Goal: Participate in discussion

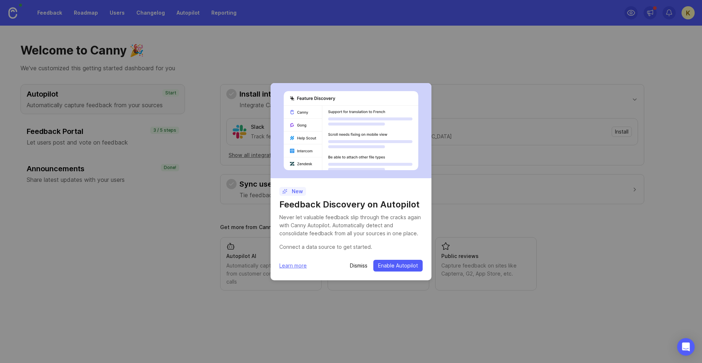
click at [358, 268] on p "Dismiss" at bounding box center [359, 265] width 18 height 7
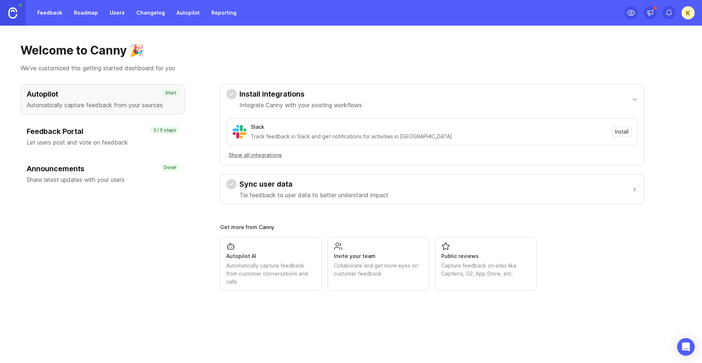
click at [73, 13] on link "Roadmap" at bounding box center [85, 12] width 33 height 13
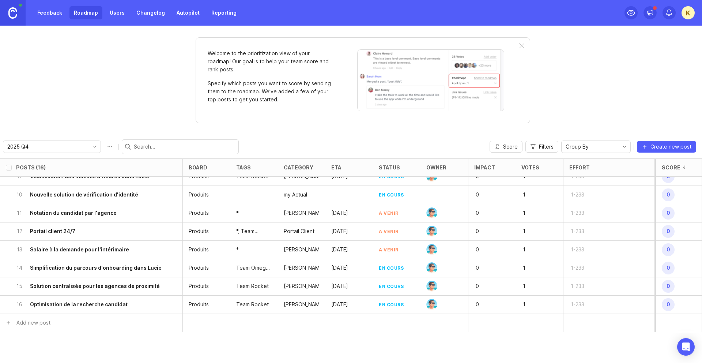
scroll to position [183, 0]
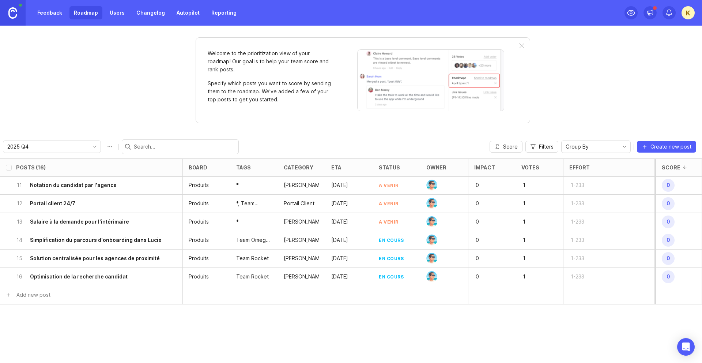
click at [667, 186] on span "0" at bounding box center [668, 185] width 13 height 13
click at [650, 16] on icon at bounding box center [649, 12] width 7 height 7
click at [67, 278] on h6 "Optimisation de la recherche candidat" at bounding box center [79, 276] width 98 height 7
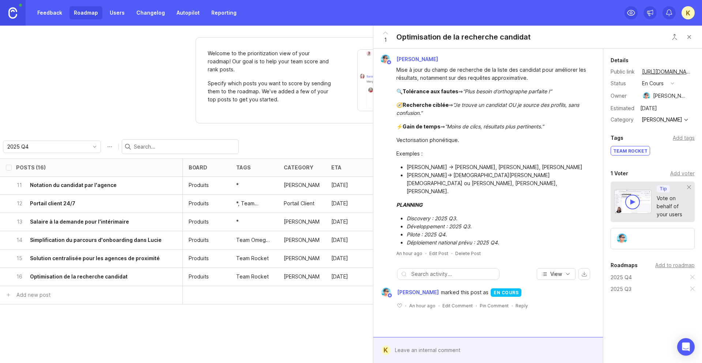
click at [386, 31] on icon at bounding box center [385, 33] width 9 height 9
click at [386, 33] on icon at bounding box center [385, 33] width 4 height 2
click at [690, 34] on button "Close button" at bounding box center [689, 37] width 15 height 15
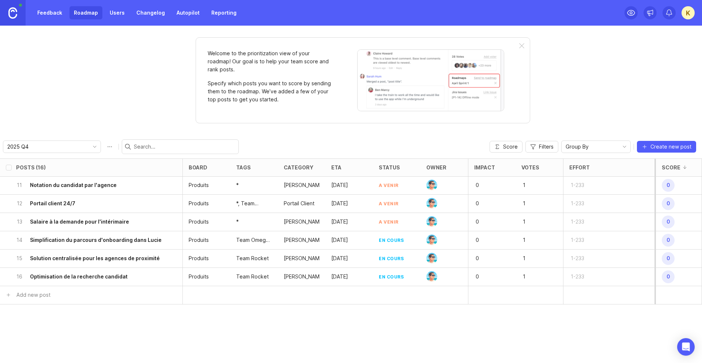
click at [14, 14] on img at bounding box center [12, 12] width 9 height 11
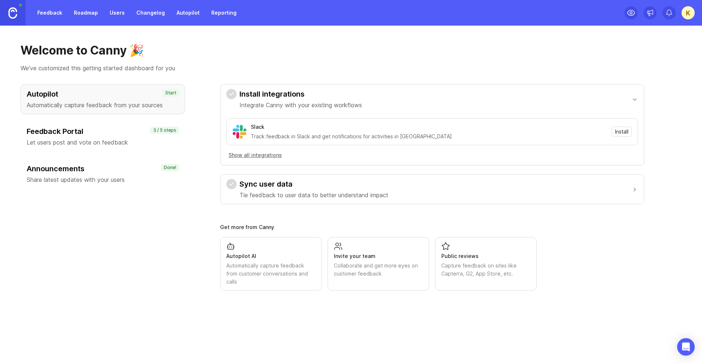
click at [83, 12] on link "Roadmap" at bounding box center [85, 12] width 33 height 13
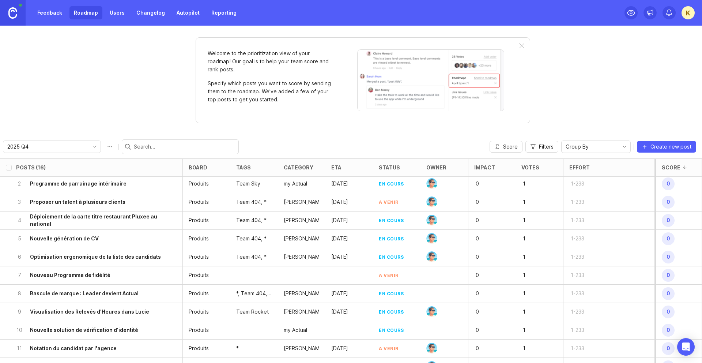
scroll to position [23, 0]
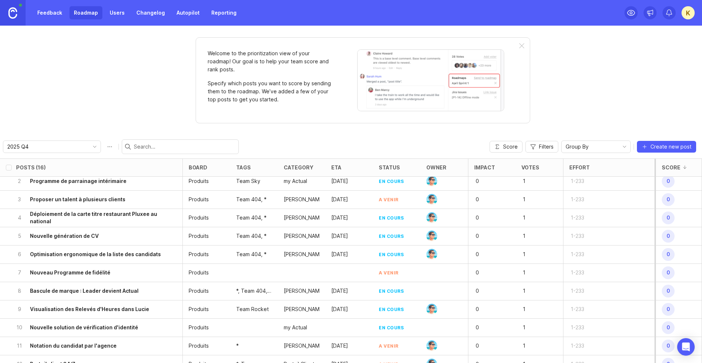
click at [71, 238] on h6 "Nouvelle génération de CV" at bounding box center [64, 235] width 69 height 7
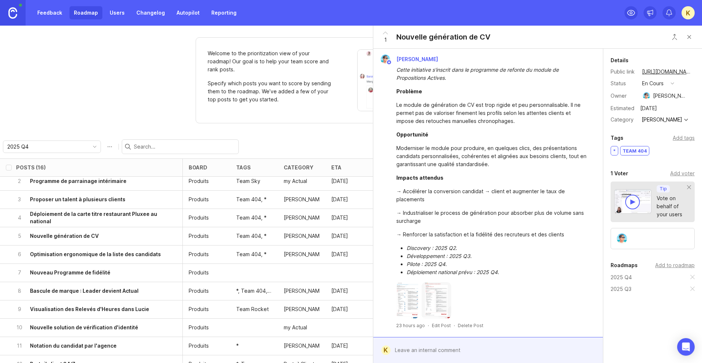
scroll to position [23, 0]
